Goal: Task Accomplishment & Management: Manage account settings

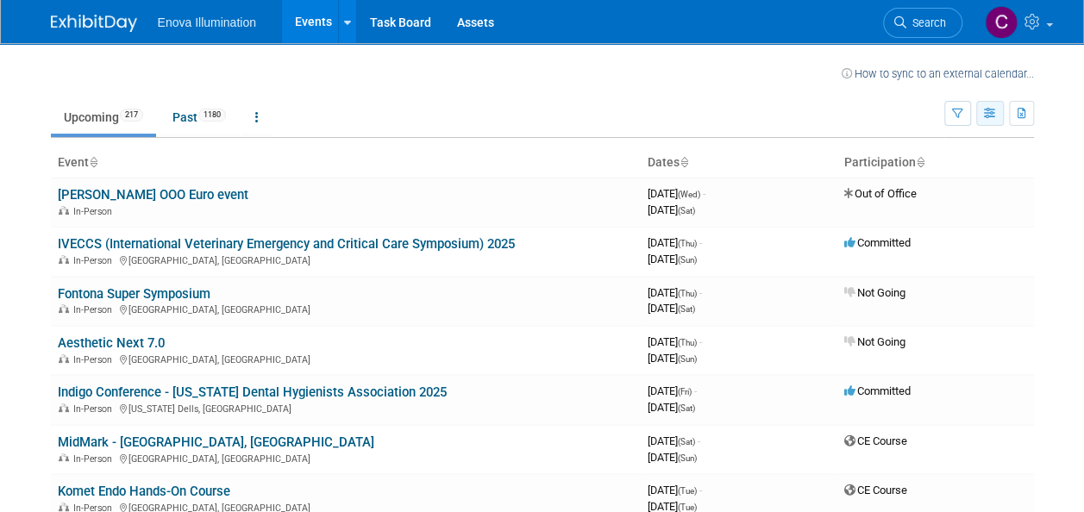
click at [979, 115] on button "button" at bounding box center [990, 113] width 28 height 25
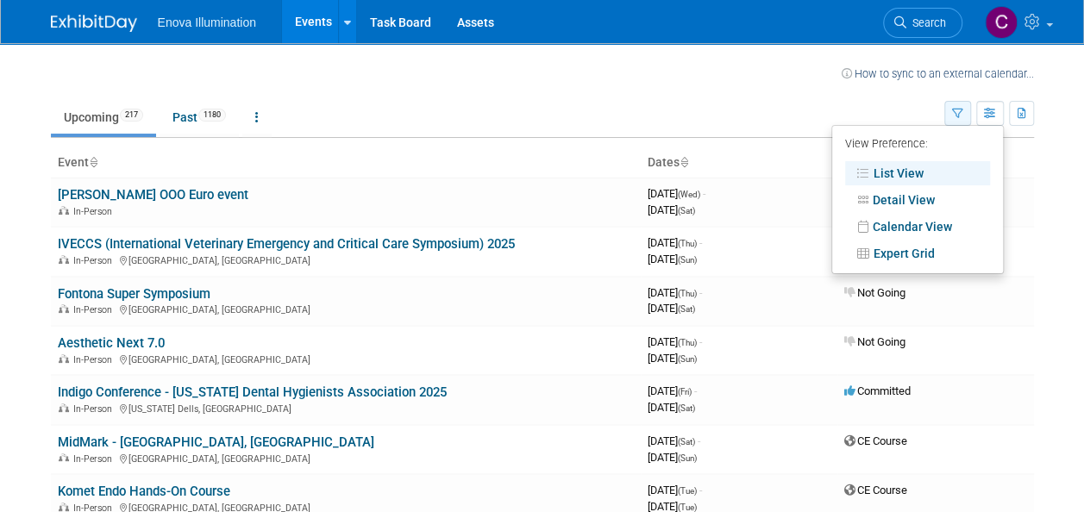
click at [947, 115] on button "button" at bounding box center [957, 113] width 27 height 25
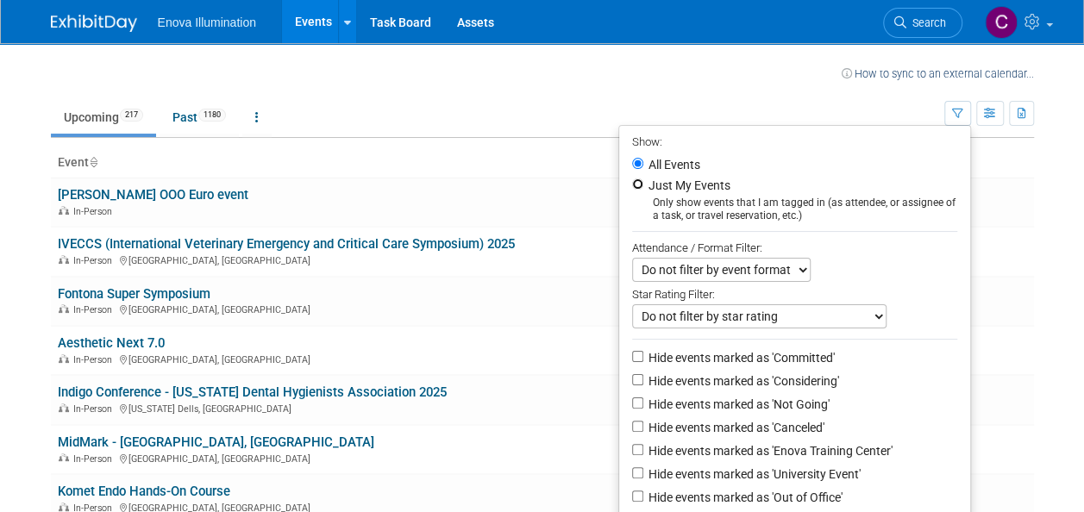
click at [632, 185] on input "Just My Events" at bounding box center [637, 183] width 11 height 11
radio input "true"
click at [592, 79] on td at bounding box center [466, 71] width 749 height 22
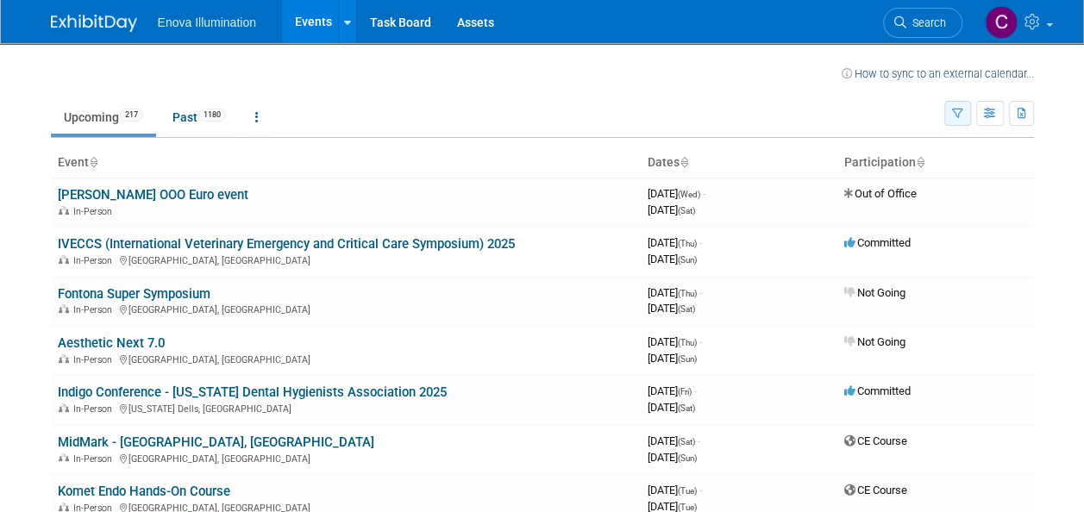
click at [952, 112] on icon "button" at bounding box center [957, 114] width 11 height 11
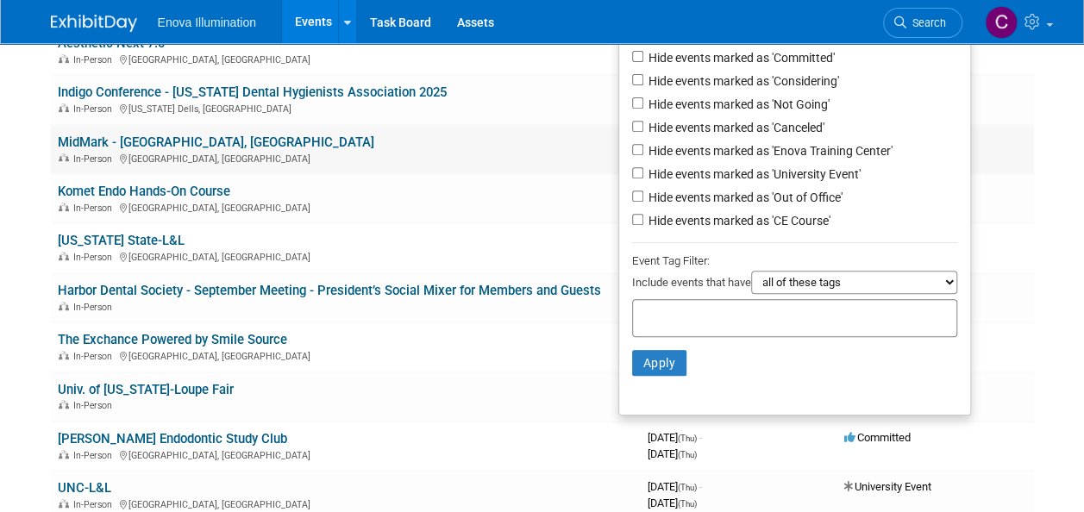
scroll to position [306, 0]
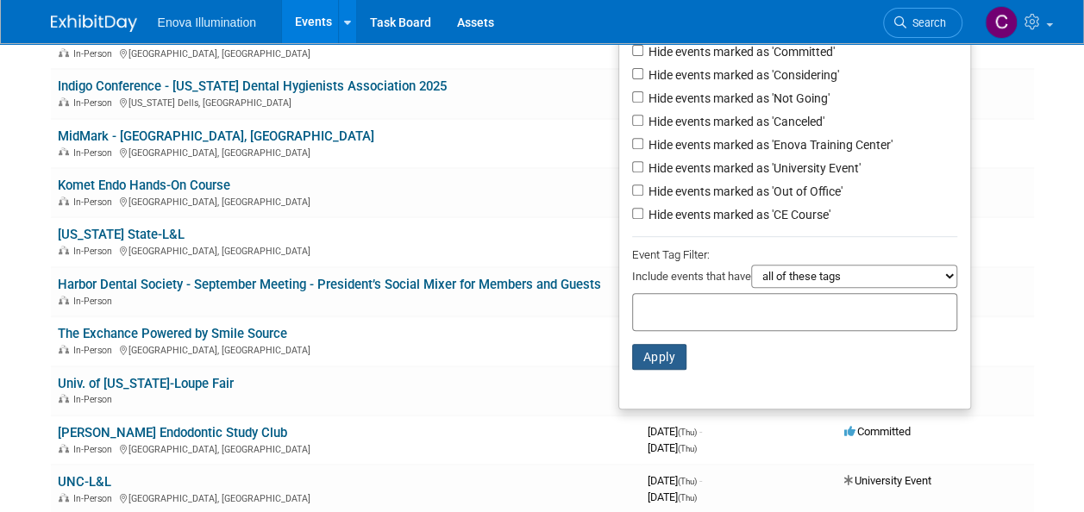
click at [655, 355] on button "Apply" at bounding box center [659, 357] width 55 height 26
